Goal: Task Accomplishment & Management: Use online tool/utility

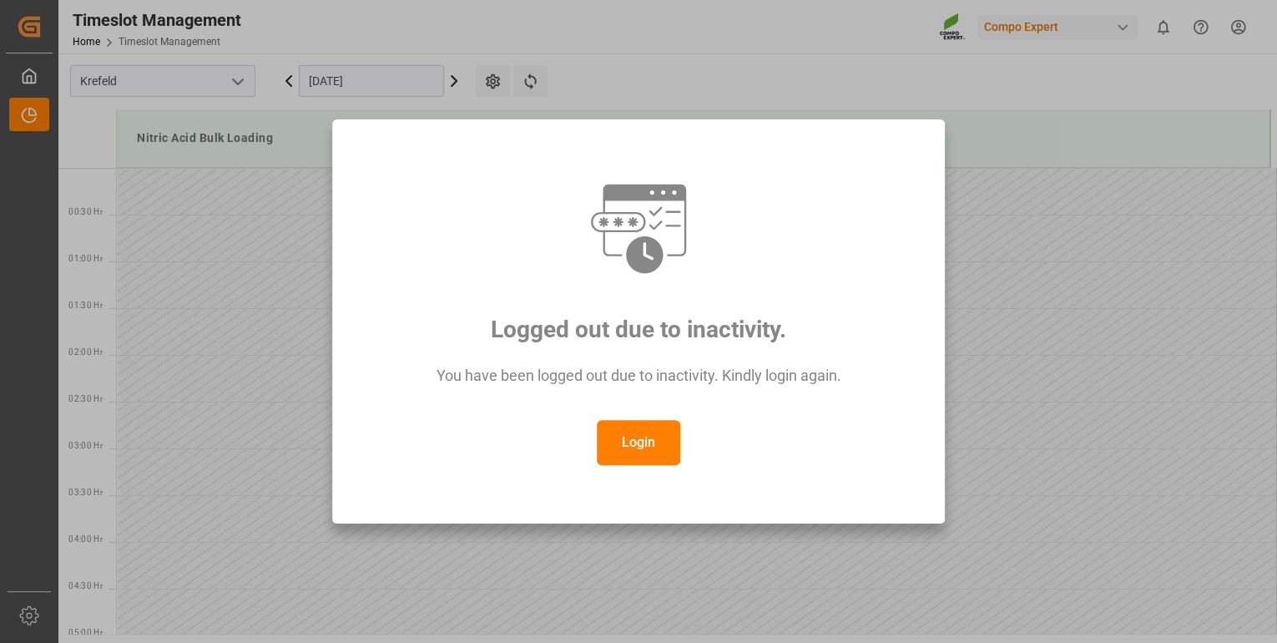
scroll to position [1044, 0]
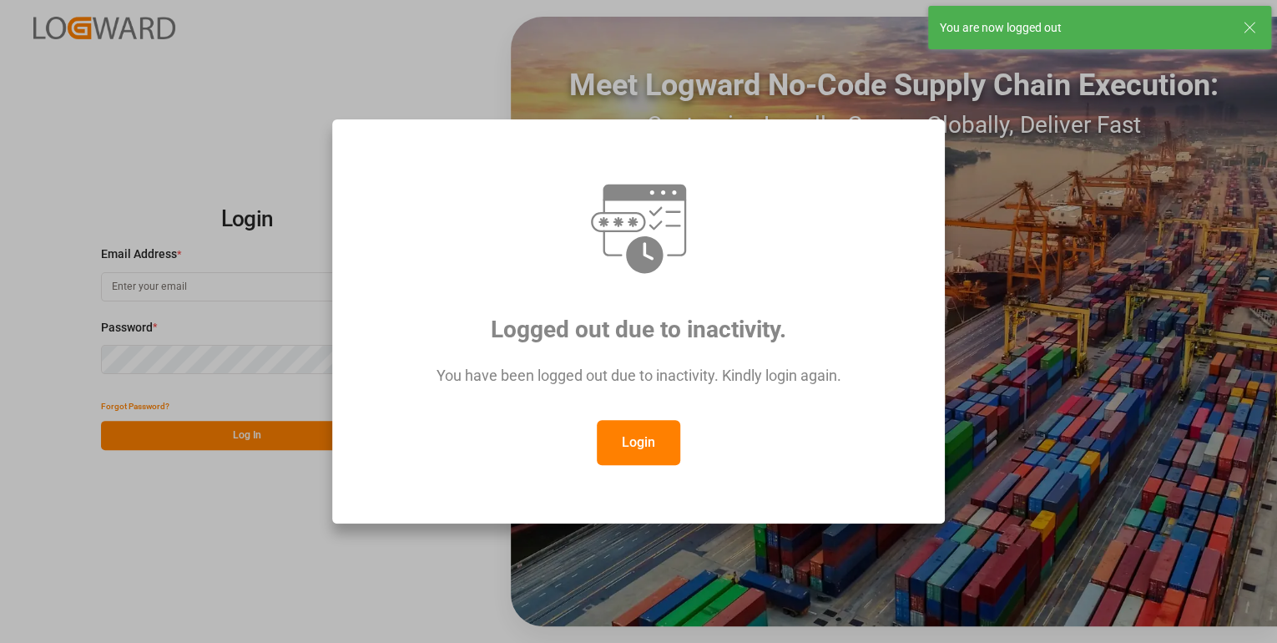
type input "[PERSON_NAME][EMAIL_ADDRESS][PERSON_NAME][DOMAIN_NAME]"
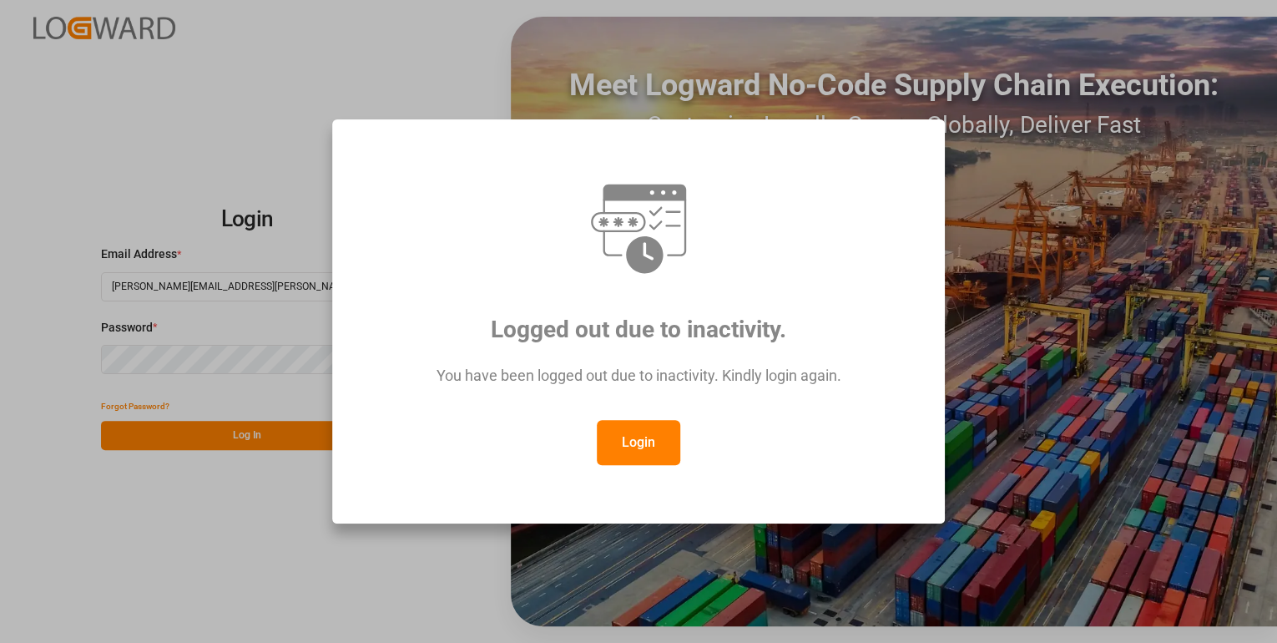
click at [644, 431] on button "Login" at bounding box center [638, 442] width 83 height 45
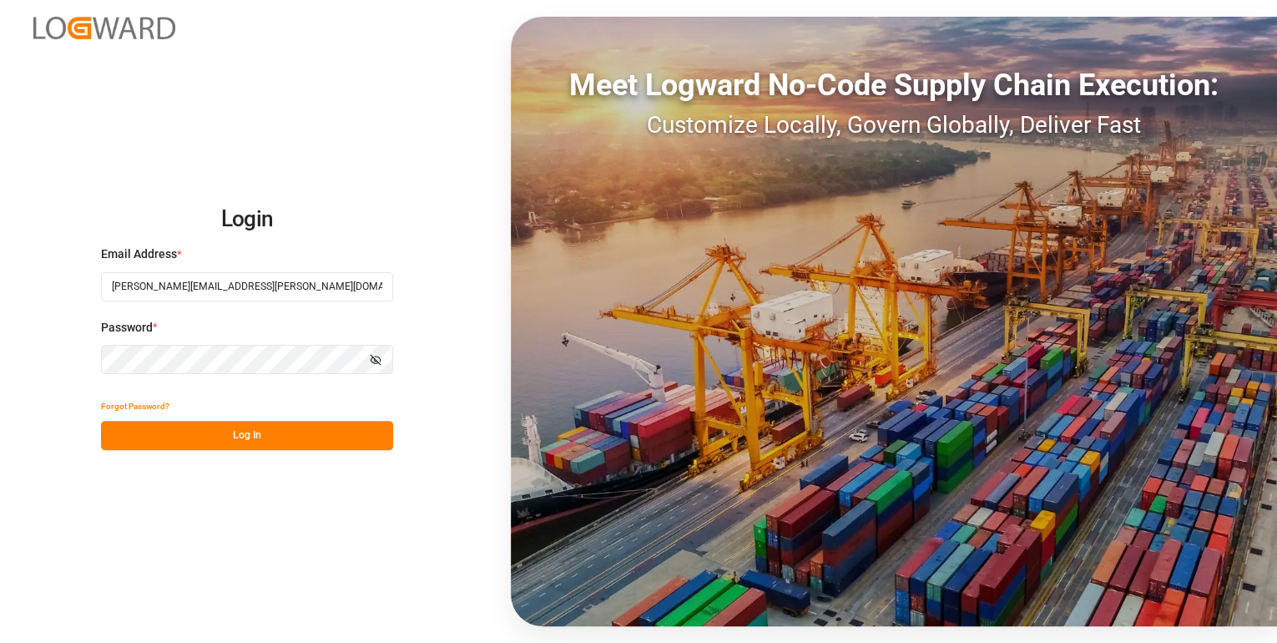
click at [225, 435] on button "Log In" at bounding box center [247, 435] width 292 height 29
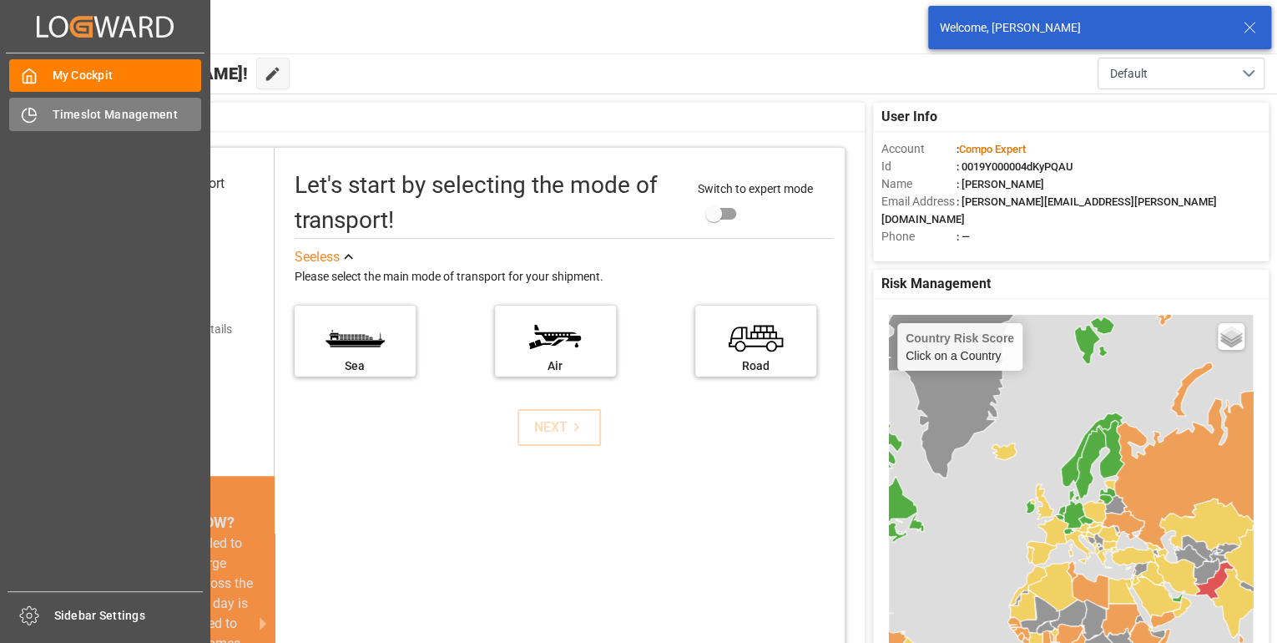
click at [78, 124] on div "Timeslot Management Timeslot Management" at bounding box center [105, 114] width 192 height 33
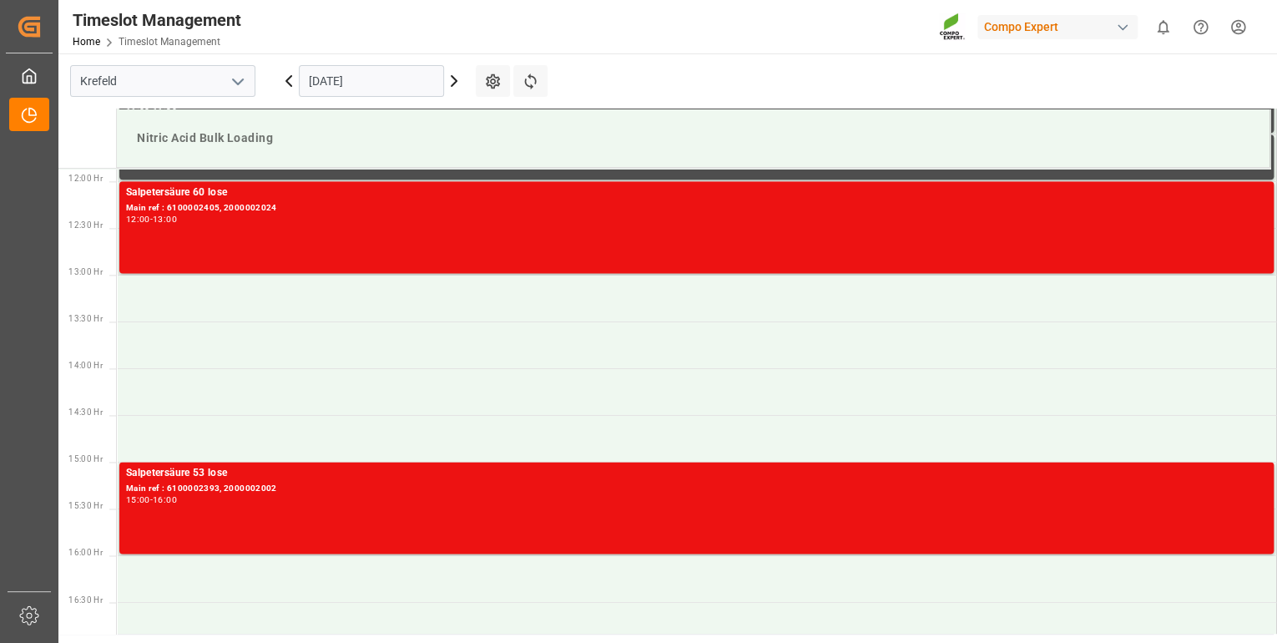
scroll to position [1151, 0]
